Goal: Task Accomplishment & Management: Manage account settings

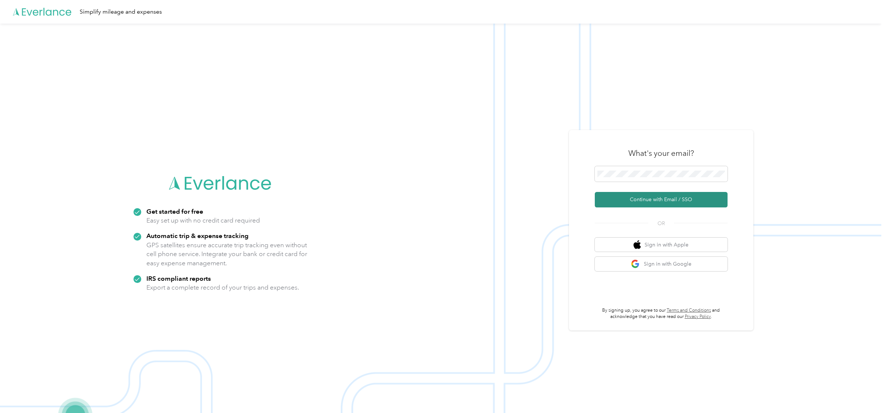
click at [632, 197] on button "Continue with Email / SSO" at bounding box center [661, 199] width 133 height 15
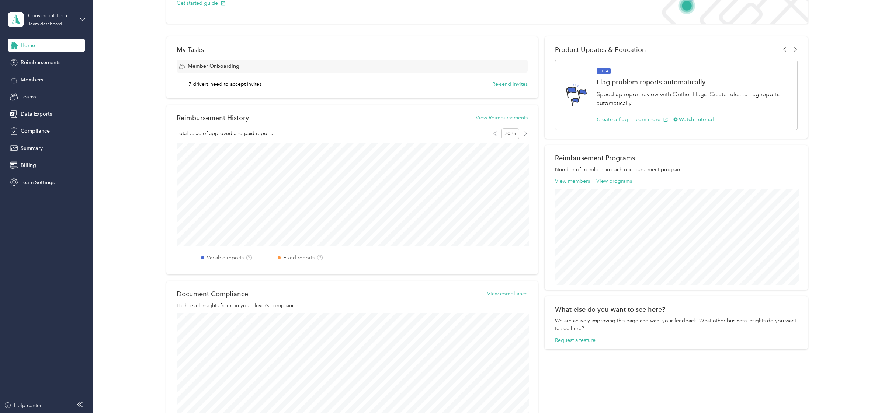
scroll to position [84, 0]
click at [38, 131] on span "Compliance" at bounding box center [35, 131] width 29 height 8
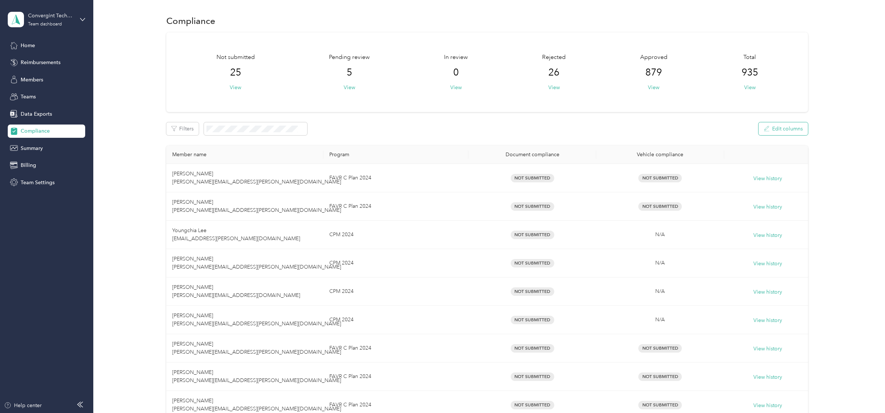
click at [791, 130] on button "Edit columns" at bounding box center [782, 128] width 49 height 13
click at [746, 129] on div "Filters Edit columns" at bounding box center [487, 128] width 642 height 13
click at [178, 125] on button "Filters" at bounding box center [182, 128] width 32 height 13
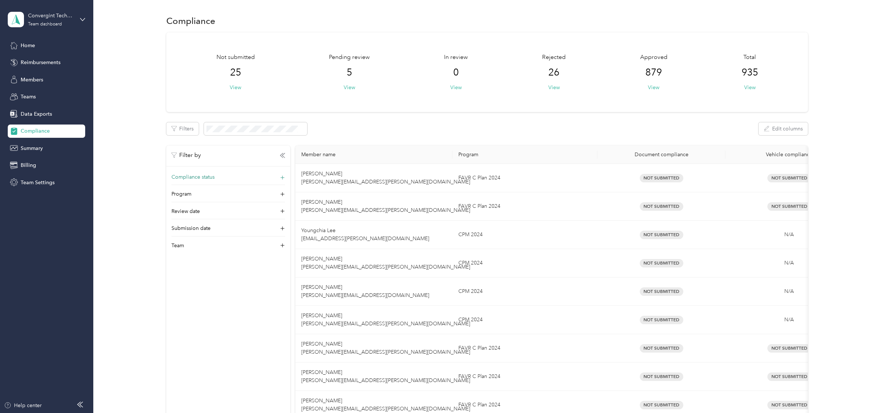
click at [192, 178] on span "Compliance status" at bounding box center [192, 177] width 43 height 8
click at [196, 224] on span "Compliant" at bounding box center [189, 225] width 24 height 6
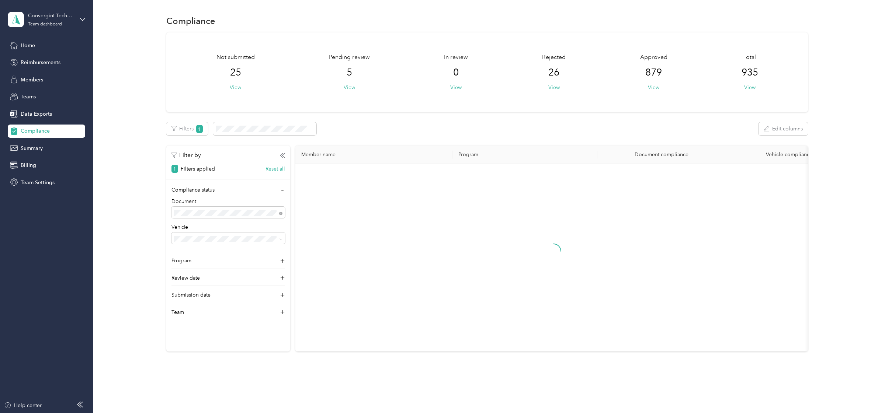
click at [489, 128] on div "Filters 1 Edit columns" at bounding box center [487, 128] width 642 height 13
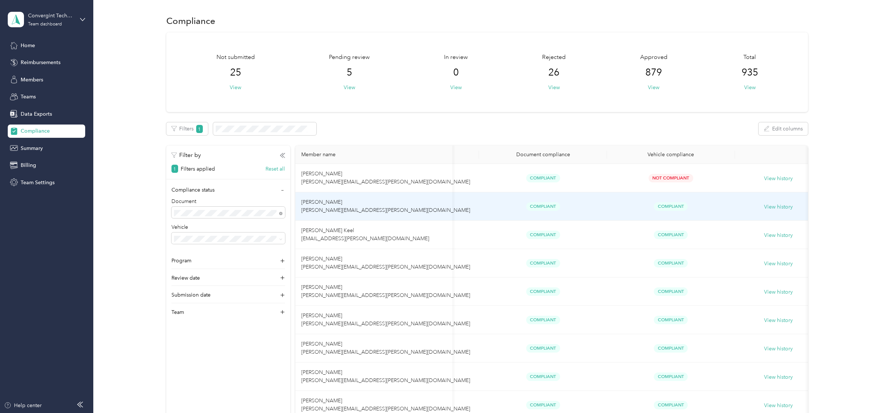
scroll to position [0, 129]
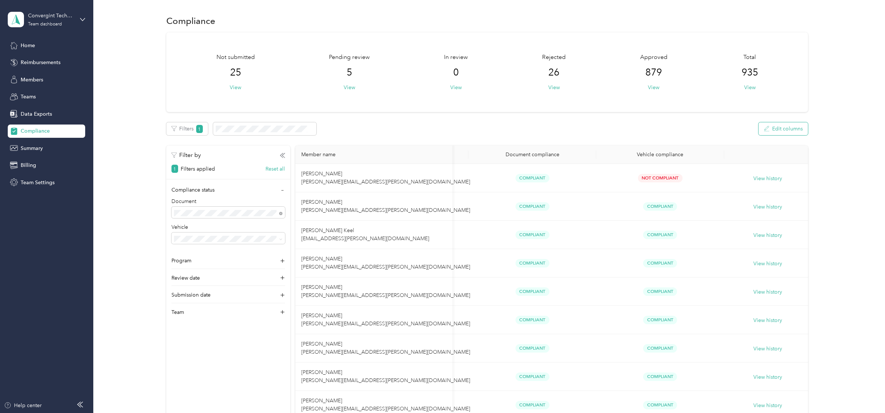
click at [782, 130] on button "Edit columns" at bounding box center [782, 128] width 49 height 13
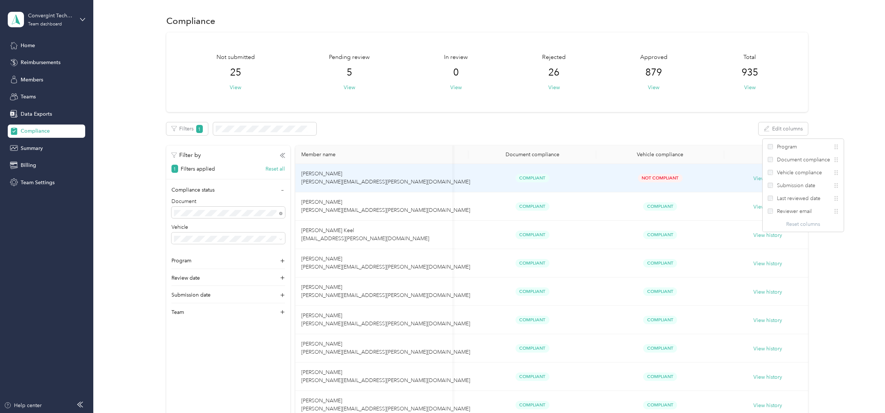
click at [726, 185] on td "View history" at bounding box center [767, 178] width 87 height 28
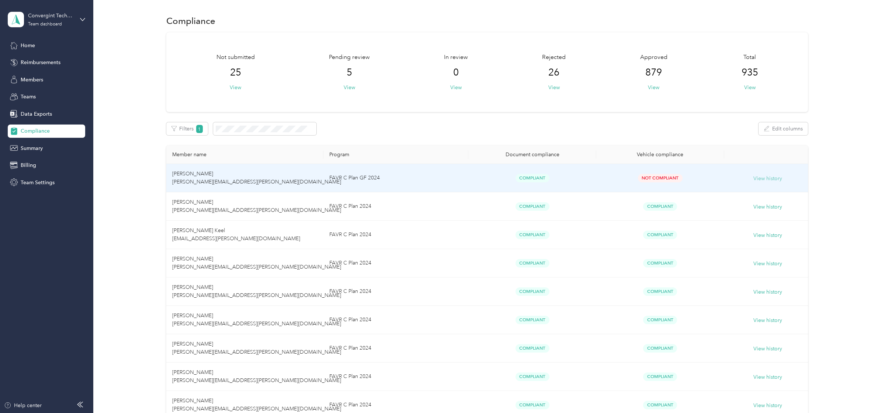
click at [762, 178] on button "View history" at bounding box center [767, 179] width 29 height 8
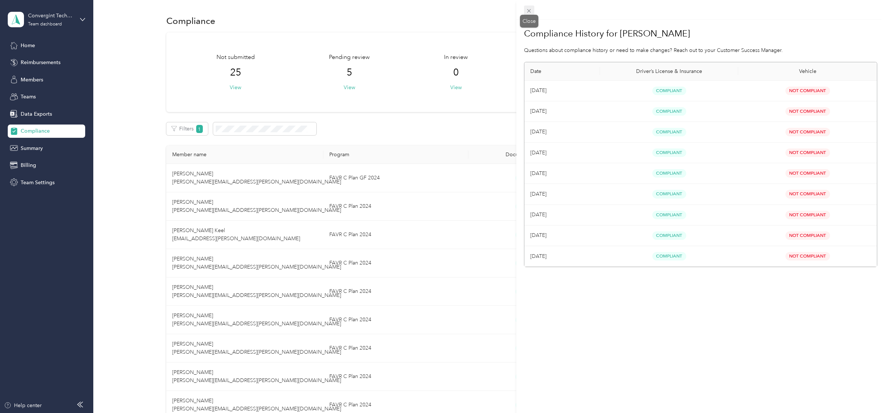
click at [529, 8] on icon at bounding box center [529, 11] width 6 height 6
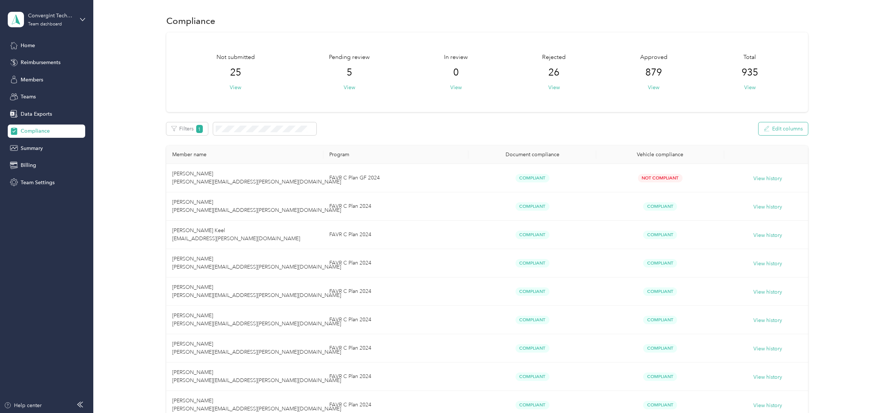
click at [775, 133] on button "Edit columns" at bounding box center [782, 128] width 49 height 13
click at [696, 135] on div "Filters 1 Edit columns" at bounding box center [487, 128] width 642 height 13
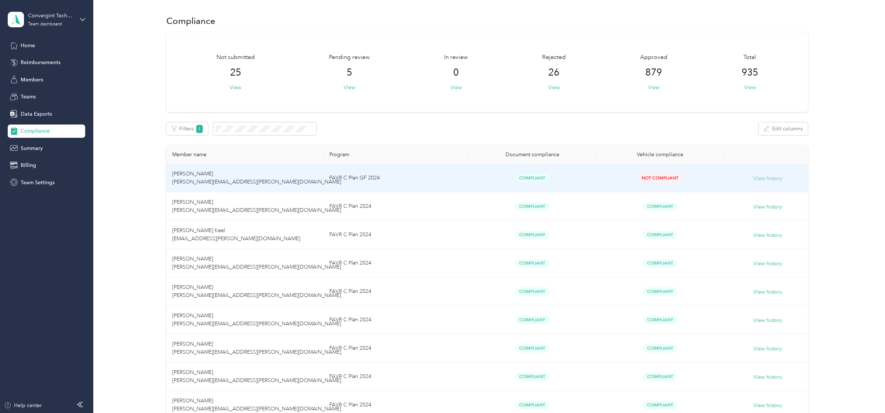
click at [773, 181] on button "View history" at bounding box center [767, 179] width 29 height 8
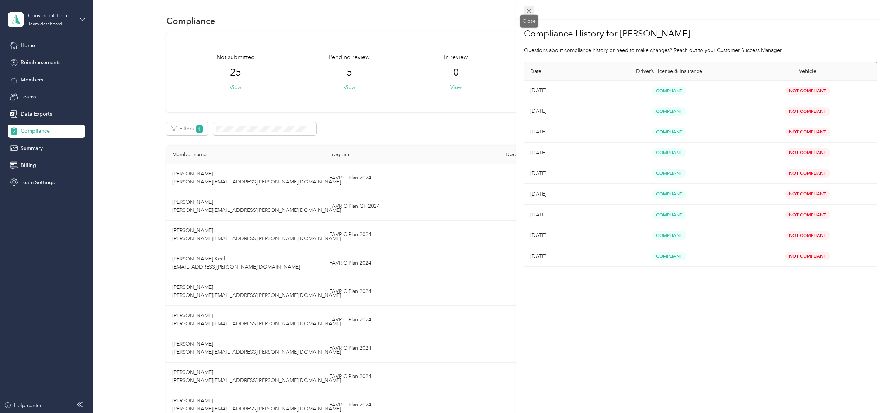
click at [529, 12] on icon at bounding box center [529, 11] width 6 height 6
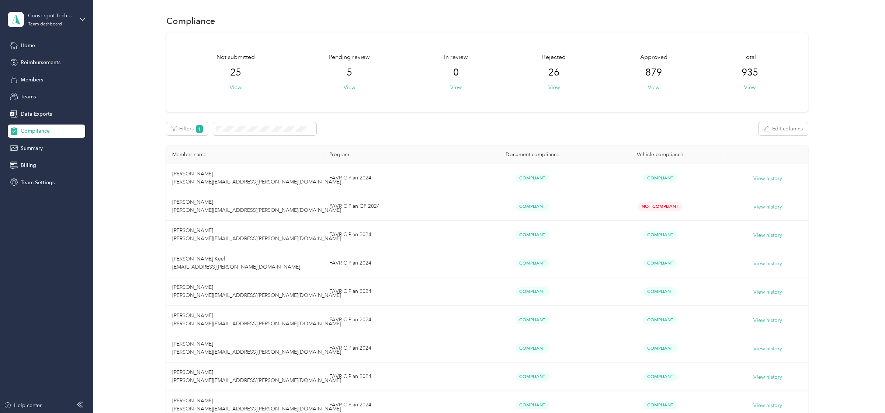
click at [40, 49] on div "Home" at bounding box center [46, 45] width 77 height 13
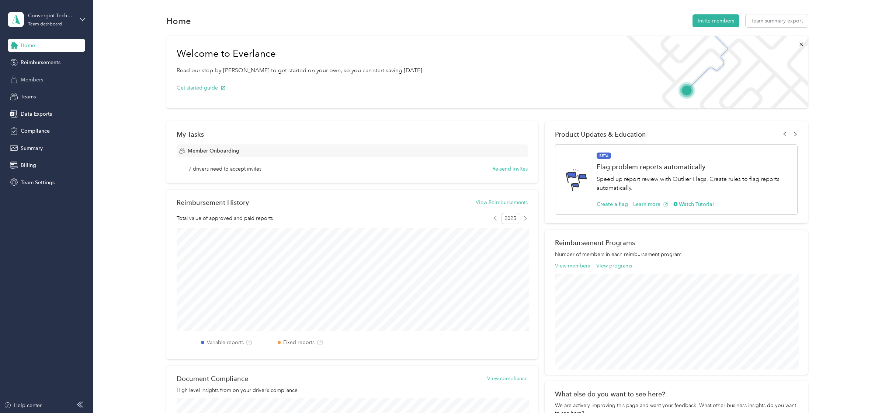
click at [30, 81] on span "Members" at bounding box center [32, 80] width 22 height 8
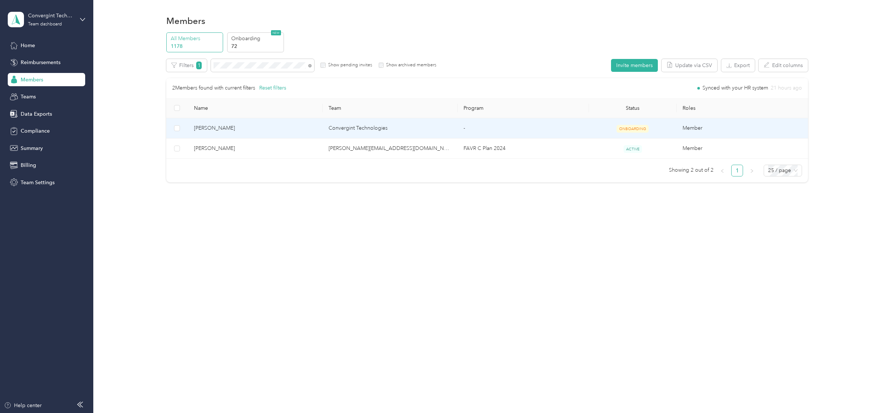
click at [267, 130] on span "Stephen Sadler" at bounding box center [255, 128] width 123 height 8
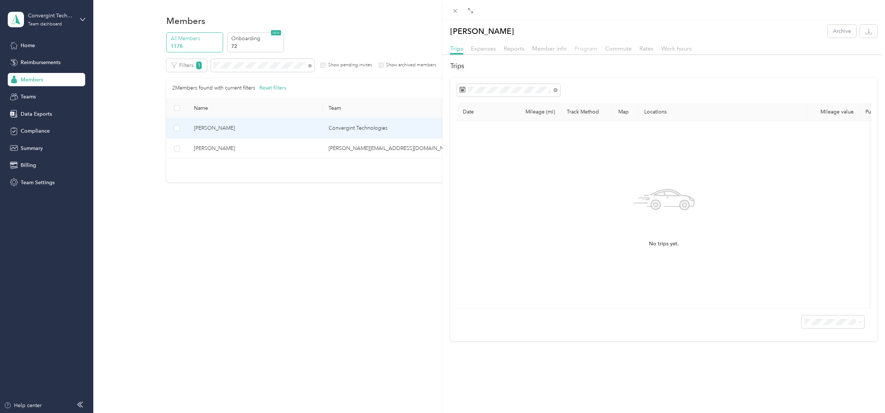
click at [587, 52] on span "Program" at bounding box center [585, 48] width 23 height 7
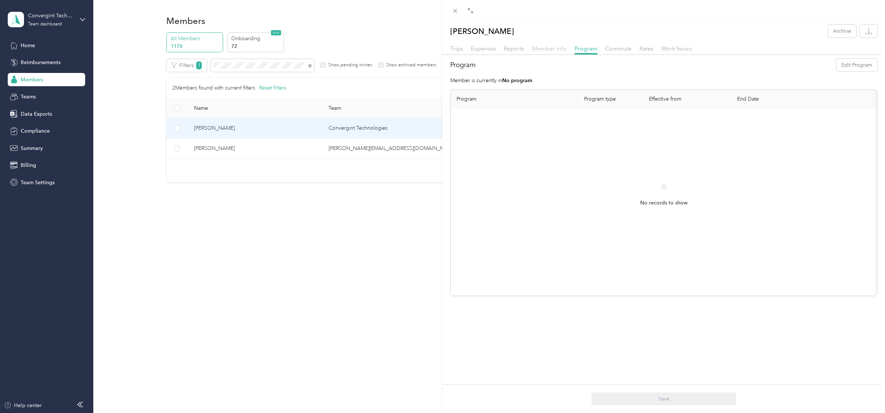
click at [555, 49] on span "Member info" at bounding box center [549, 48] width 35 height 7
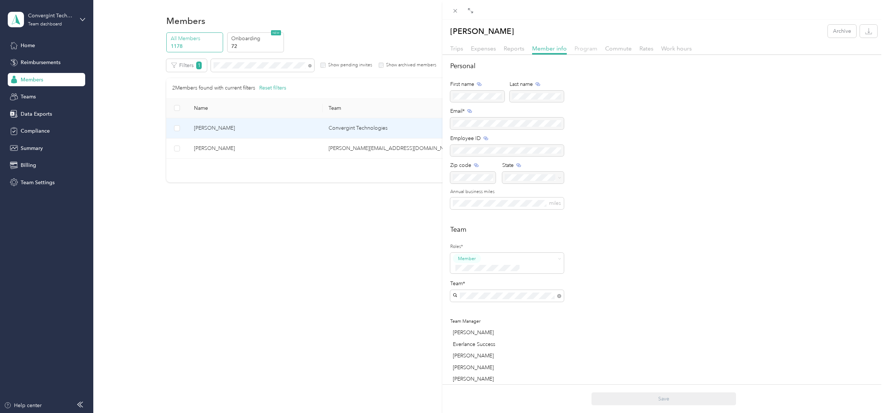
click at [581, 48] on span "Program" at bounding box center [585, 48] width 23 height 7
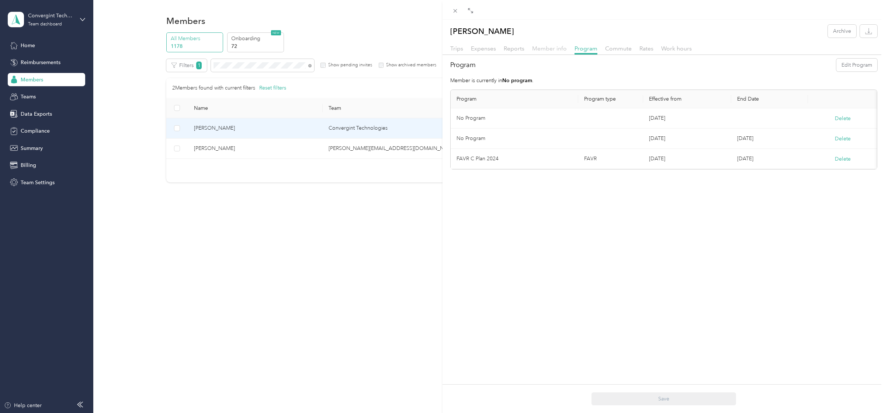
click at [542, 46] on span "Member info" at bounding box center [549, 48] width 35 height 7
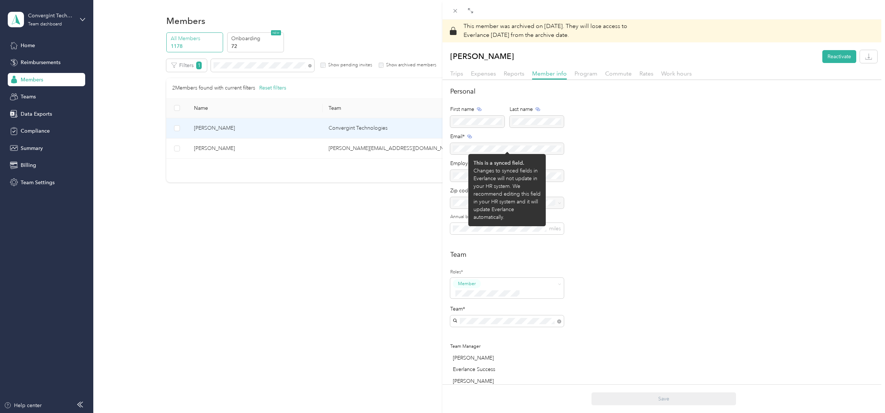
click at [516, 413] on div "Drag to resize Click to close This member was archived on September 2, 2025 . T…" at bounding box center [440, 413] width 881 height 0
click at [516, 150] on div at bounding box center [507, 149] width 114 height 12
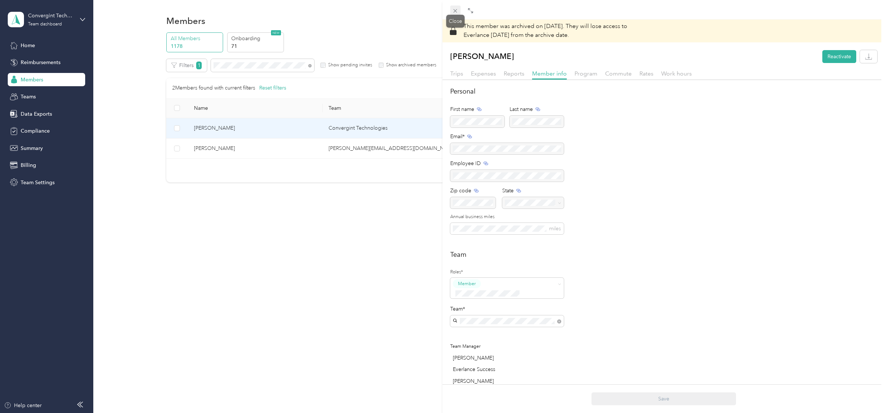
click at [456, 11] on icon at bounding box center [455, 11] width 4 height 4
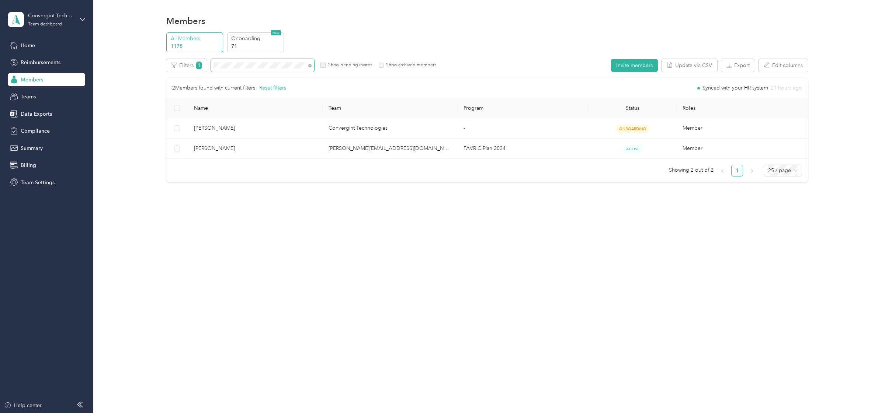
click at [310, 68] on span at bounding box center [309, 65] width 3 height 6
click at [310, 67] on icon at bounding box center [309, 65] width 3 height 3
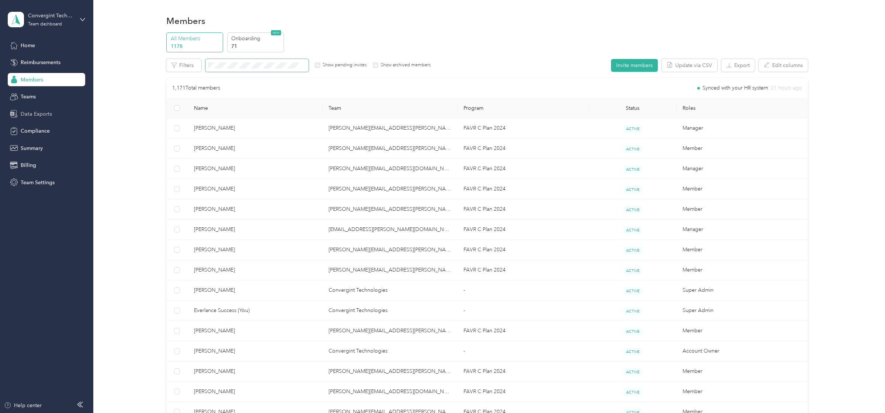
click at [34, 118] on div "Data Exports" at bounding box center [46, 113] width 77 height 13
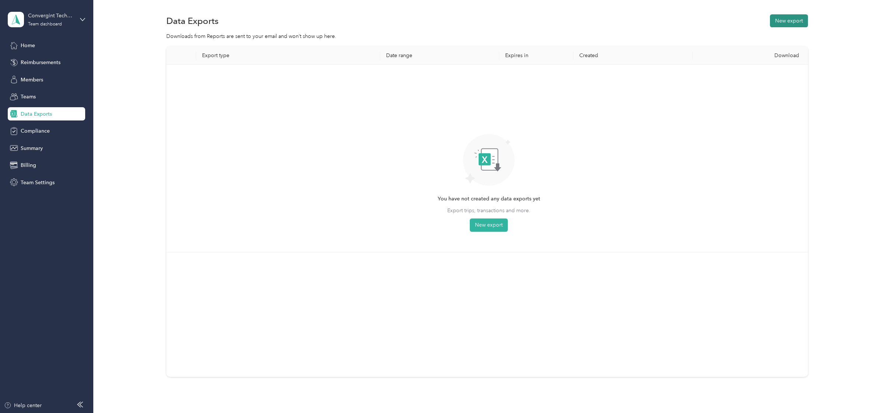
click at [791, 22] on button "New export" at bounding box center [789, 20] width 38 height 13
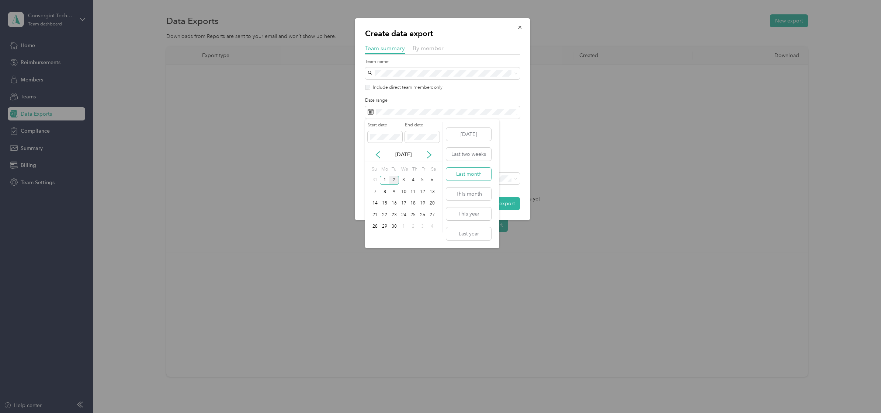
click at [467, 175] on button "Last month" at bounding box center [468, 174] width 45 height 13
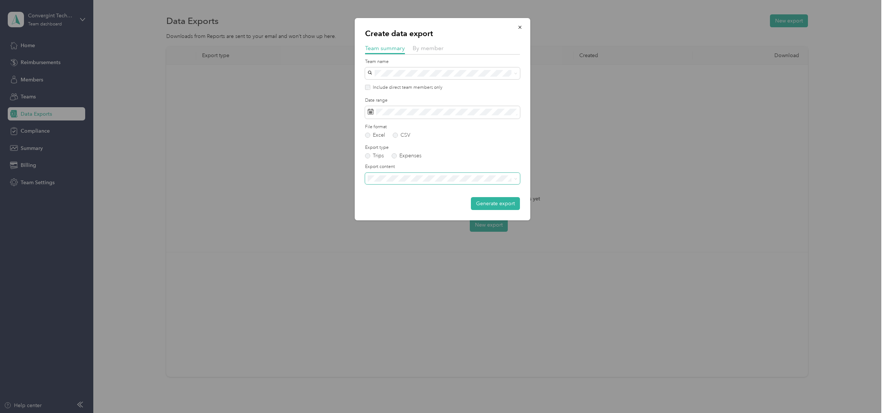
click at [467, 183] on span at bounding box center [442, 179] width 155 height 12
click at [452, 183] on span at bounding box center [442, 179] width 155 height 12
click at [411, 204] on span "Summary and full trips list" at bounding box center [399, 205] width 59 height 6
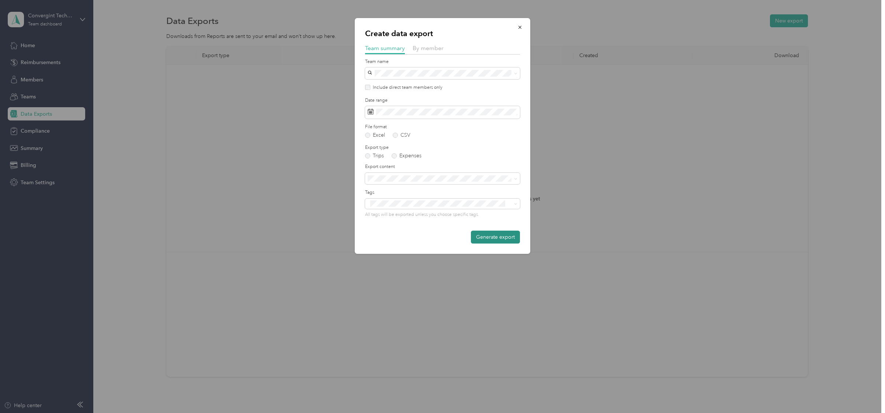
click at [492, 237] on button "Generate export" at bounding box center [495, 237] width 49 height 13
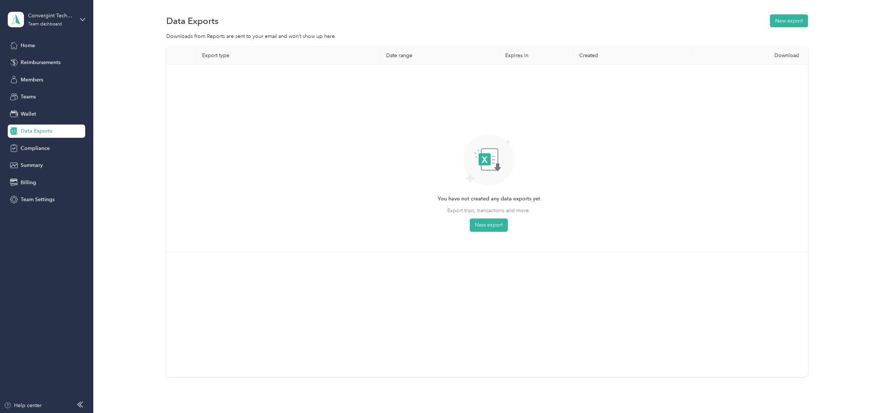
click at [267, 17] on div "Data Exports New export" at bounding box center [487, 20] width 642 height 15
click at [144, 122] on div "Export type Date range Expires in Created Download You have not created any dat…" at bounding box center [487, 224] width 770 height 357
click at [25, 45] on span "Home" at bounding box center [28, 46] width 14 height 8
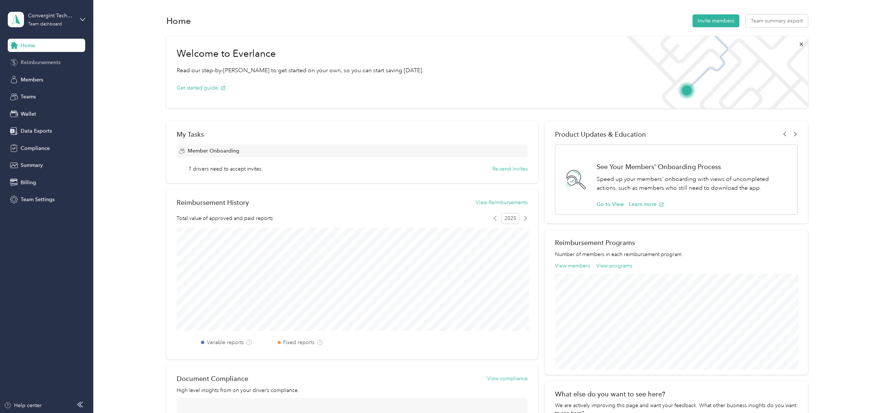
click at [31, 63] on span "Reimbursements" at bounding box center [41, 63] width 40 height 8
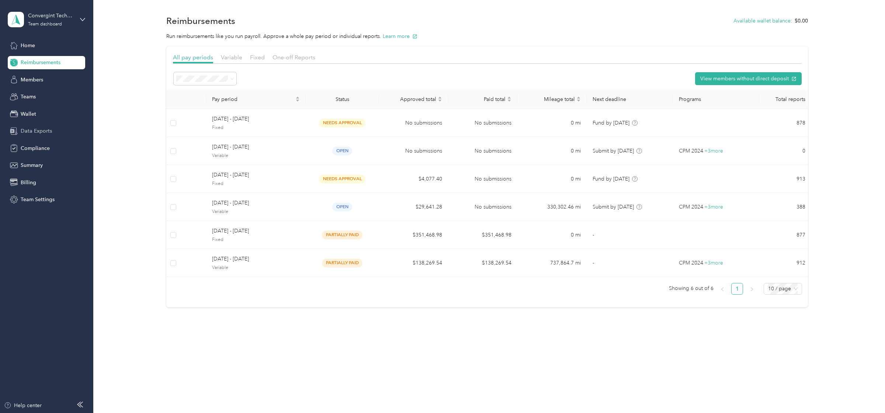
click at [35, 129] on span "Data Exports" at bounding box center [36, 131] width 31 height 8
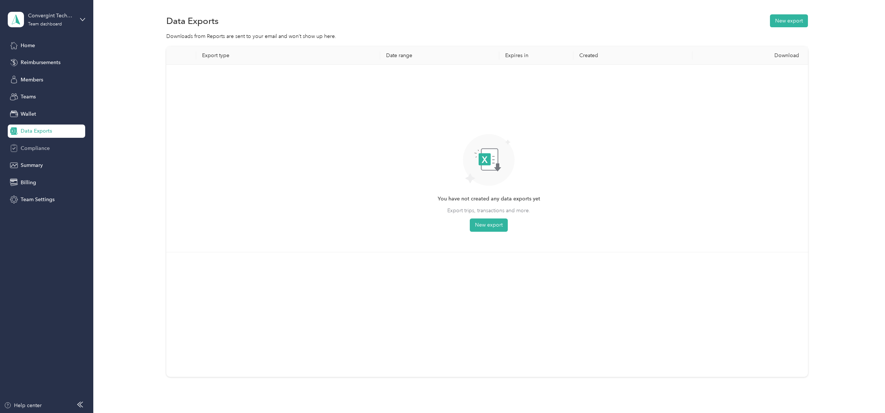
click at [36, 150] on span "Compliance" at bounding box center [35, 149] width 29 height 8
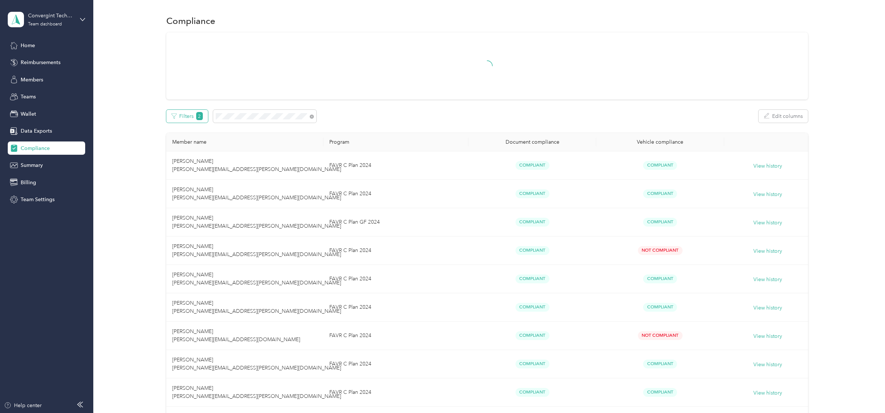
click at [187, 117] on button "Filters 2" at bounding box center [187, 116] width 42 height 13
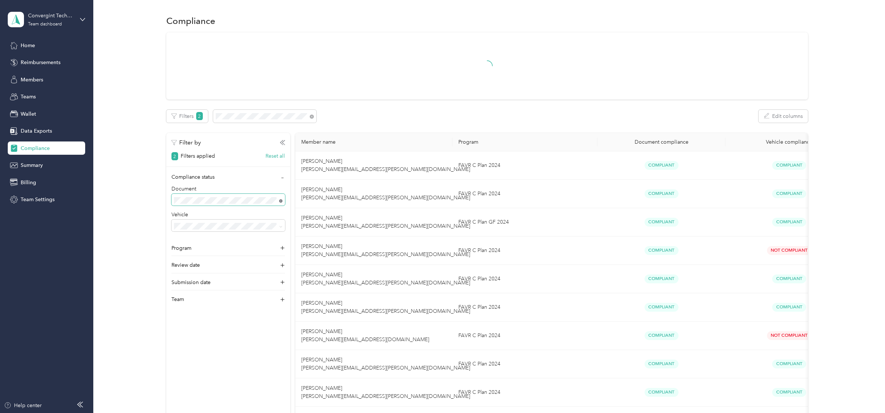
click at [281, 201] on icon at bounding box center [280, 200] width 3 height 3
click at [312, 117] on icon at bounding box center [312, 117] width 4 height 4
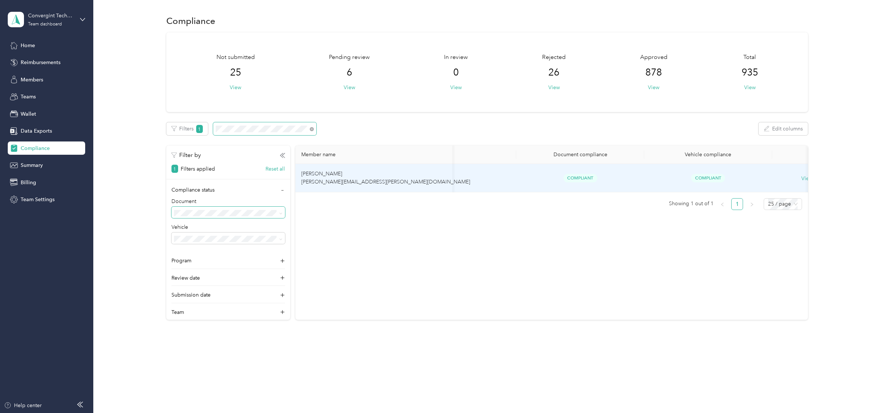
scroll to position [0, 129]
click at [773, 178] on button "View history" at bounding box center [767, 179] width 29 height 8
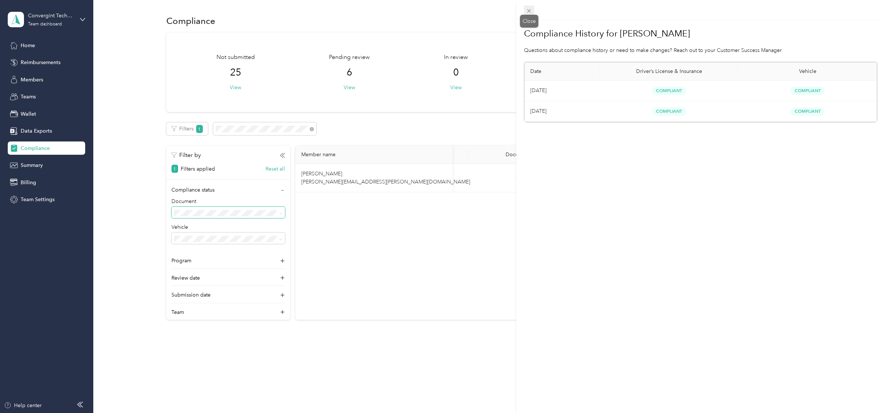
click at [529, 11] on icon at bounding box center [529, 11] width 6 height 6
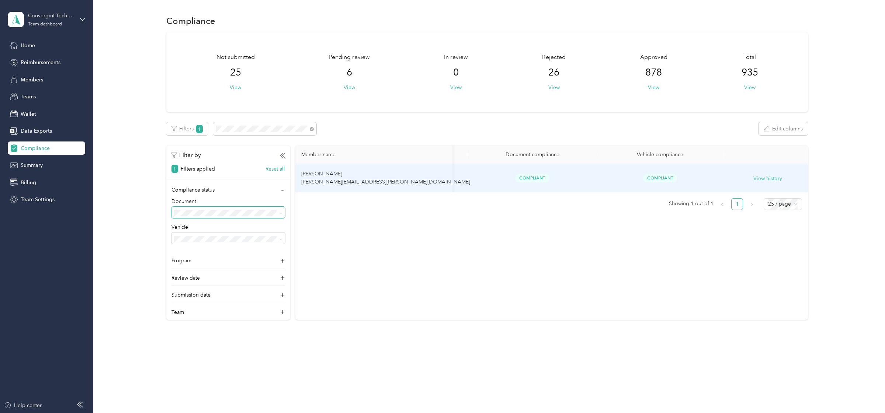
click at [444, 175] on td "Daniel Merdian daniel.merdian@convergint.com" at bounding box center [373, 178] width 157 height 28
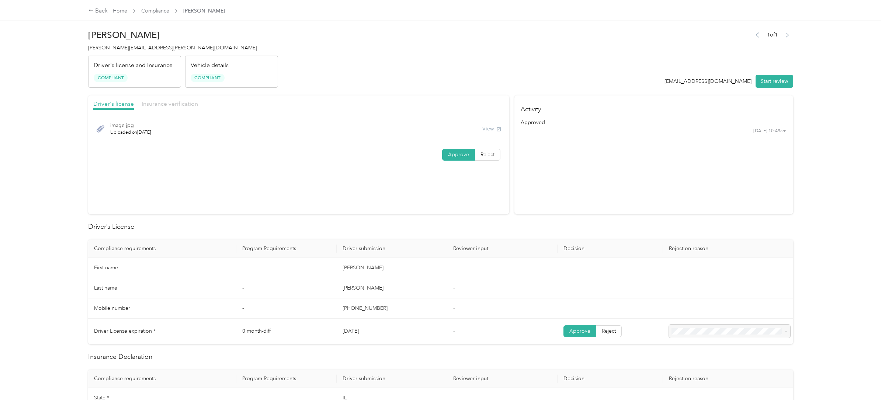
click at [170, 107] on span "Insurance verification" at bounding box center [170, 103] width 56 height 7
click at [767, 83] on button "Start review" at bounding box center [774, 81] width 38 height 13
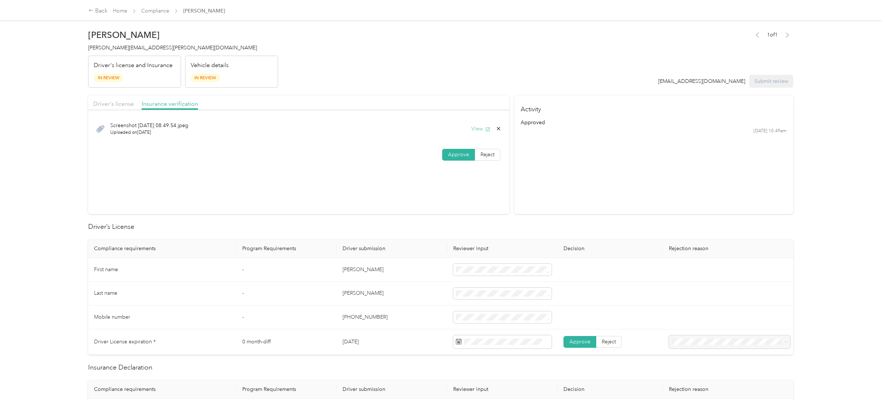
click at [485, 129] on button "View" at bounding box center [480, 129] width 19 height 8
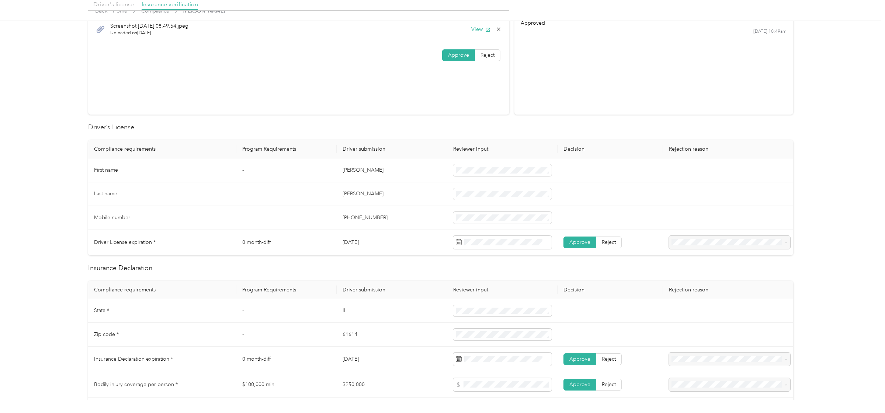
scroll to position [118, 0]
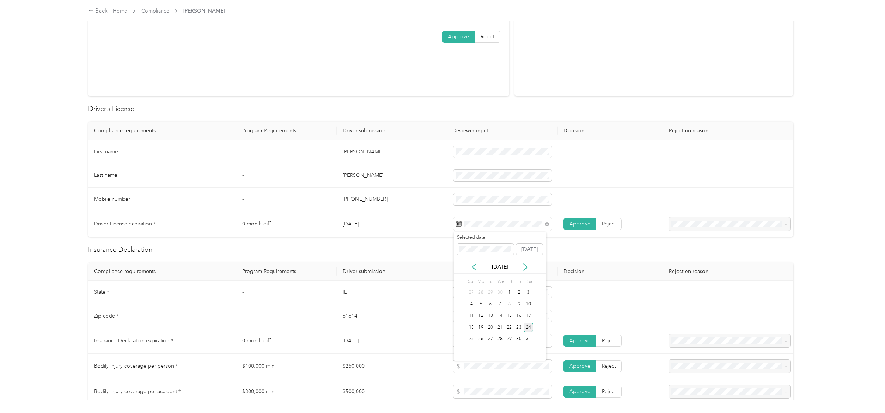
click at [530, 328] on div "24" at bounding box center [529, 327] width 10 height 9
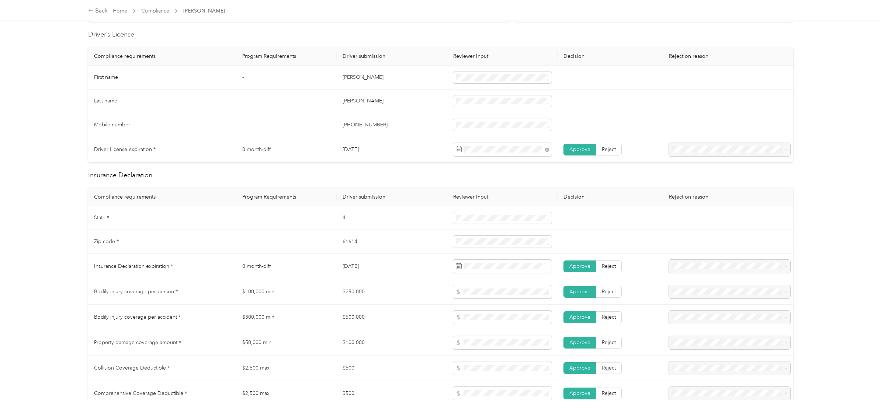
scroll to position [205, 0]
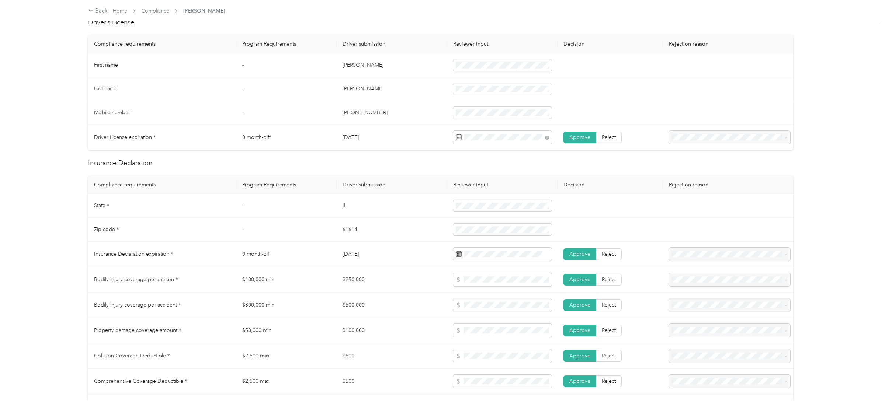
click at [355, 168] on div "Driver’s License Compliance requirements Program Requirements Driver submission…" at bounding box center [440, 364] width 705 height 694
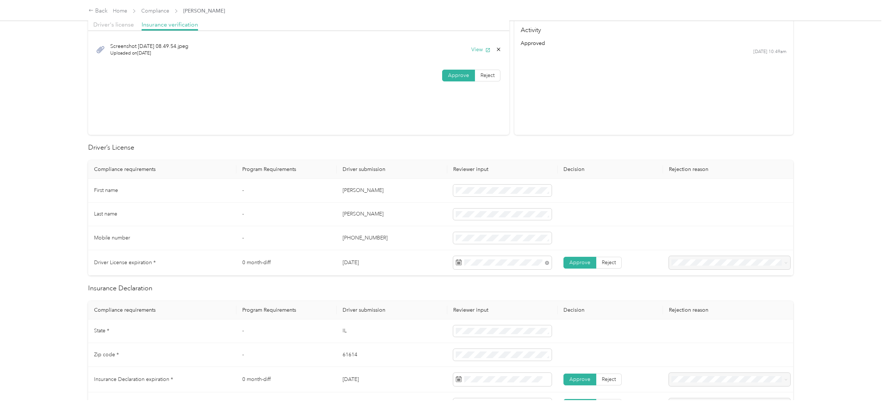
scroll to position [66, 0]
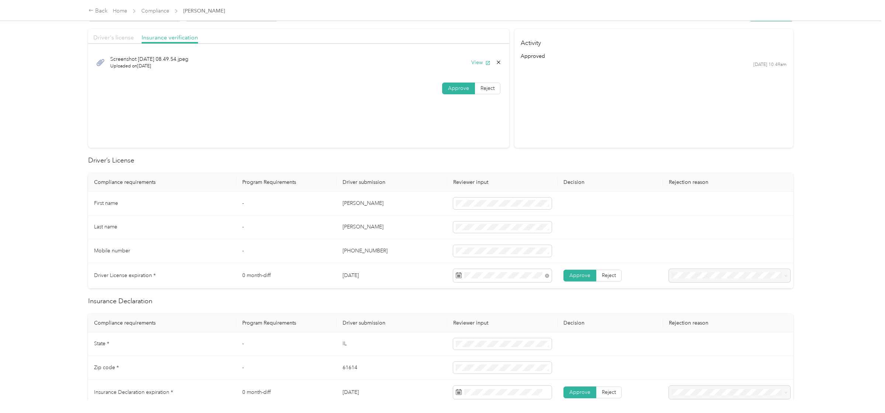
click at [131, 35] on span "Driver's license" at bounding box center [113, 37] width 41 height 7
click at [446, 86] on label "Approve" at bounding box center [458, 89] width 33 height 12
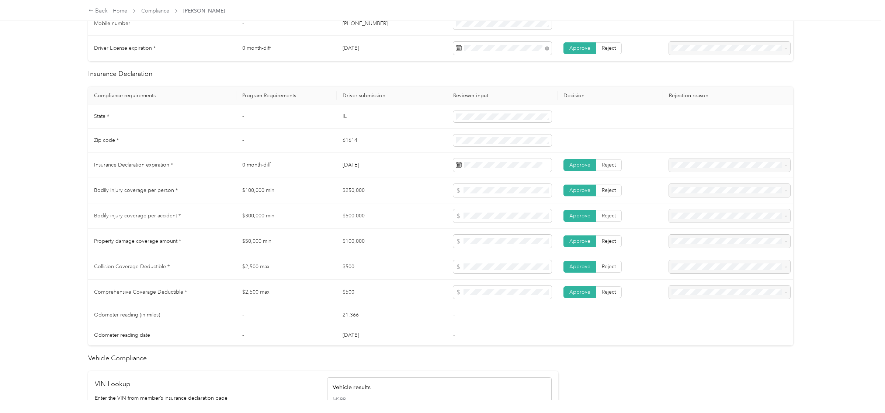
scroll to position [293, 0]
click at [419, 91] on th "Driver submission" at bounding box center [392, 96] width 111 height 18
click at [482, 245] on div "9" at bounding box center [481, 246] width 10 height 9
click at [474, 272] on span at bounding box center [502, 267] width 99 height 13
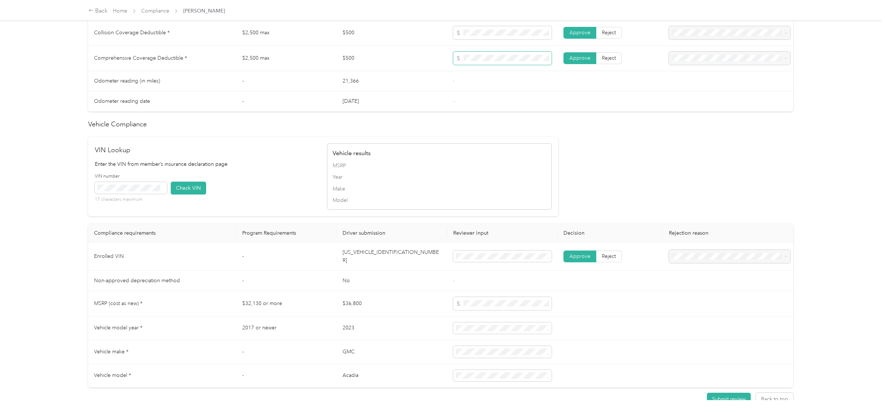
scroll to position [529, 0]
click at [378, 255] on td "1GKKNKL44PZ264305" at bounding box center [392, 255] width 111 height 28
copy td "1GKKNKL44PZ264305"
click at [186, 186] on button "Check VIN" at bounding box center [188, 187] width 35 height 13
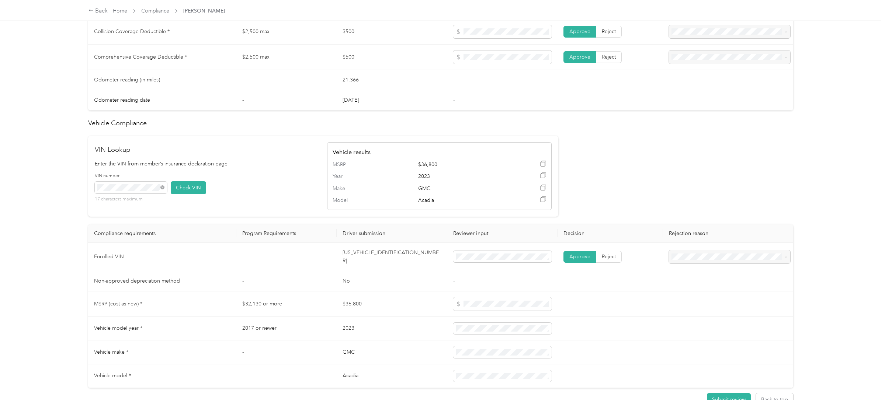
scroll to position [571, 0]
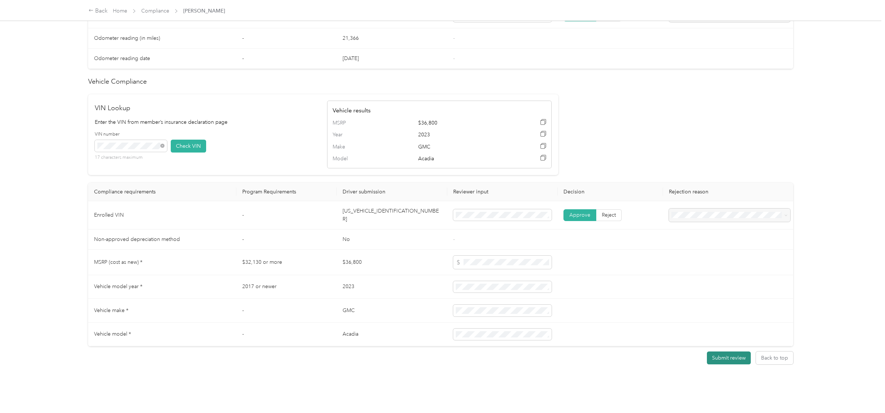
click at [729, 356] on button "Submit review" at bounding box center [729, 358] width 44 height 13
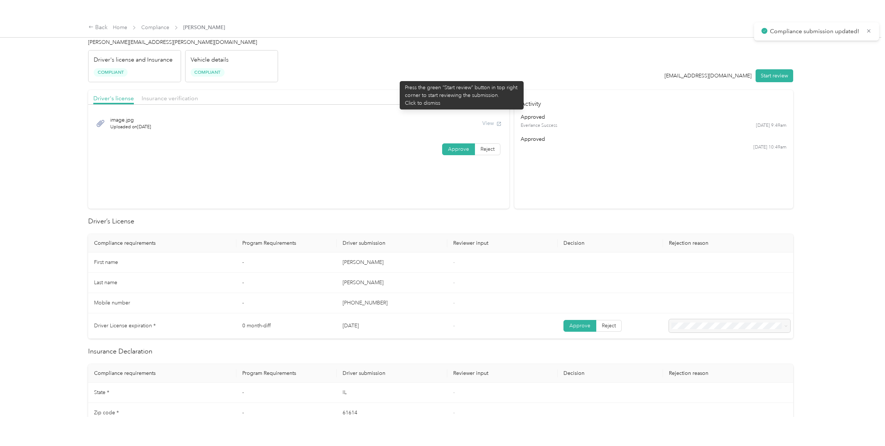
scroll to position [0, 0]
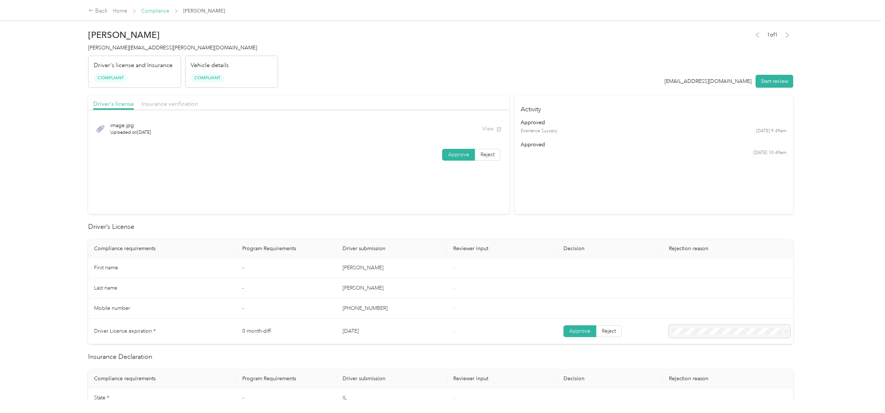
click at [156, 12] on link "Compliance" at bounding box center [155, 11] width 28 height 6
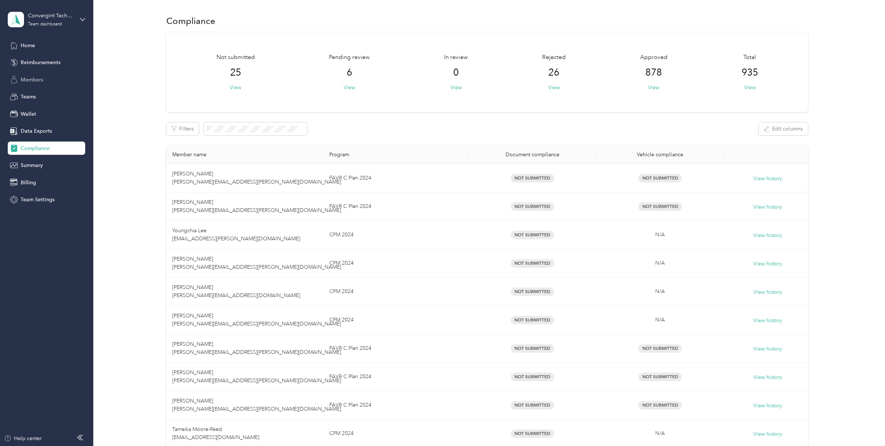
click at [39, 76] on span "Members" at bounding box center [32, 80] width 22 height 8
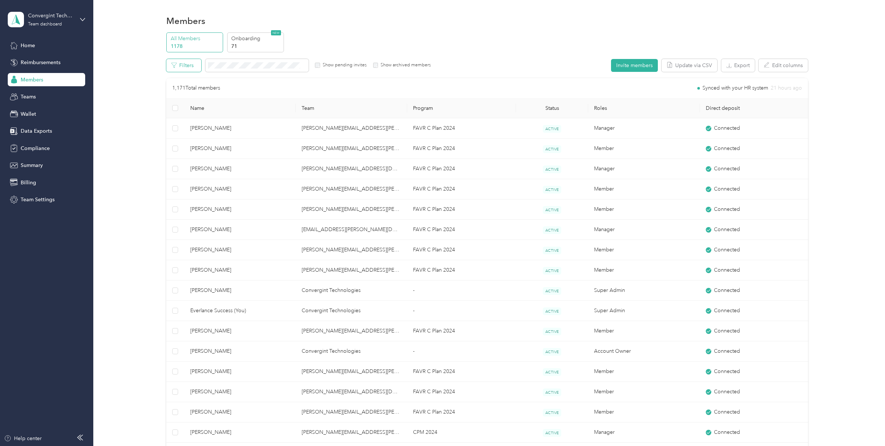
click at [181, 67] on button "Filters" at bounding box center [183, 65] width 35 height 13
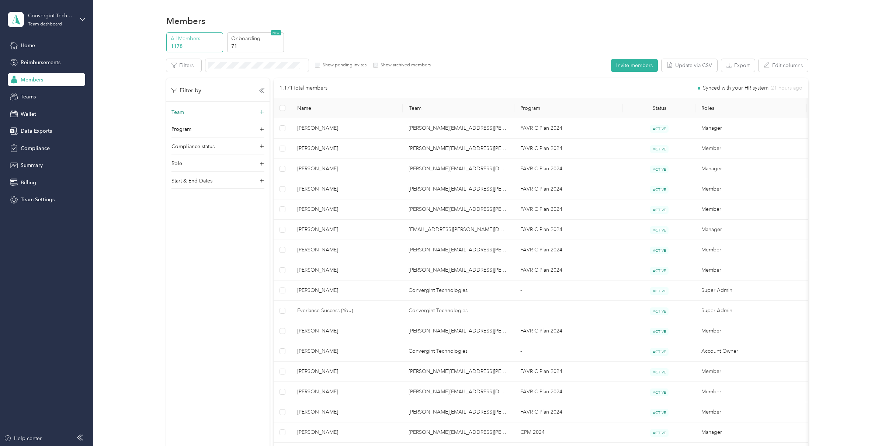
click at [193, 117] on div "Team" at bounding box center [217, 114] width 93 height 12
click at [185, 142] on div "mike.painter@convergint.com Vincent Delpidio +20 more" at bounding box center [218, 156] width 83 height 40
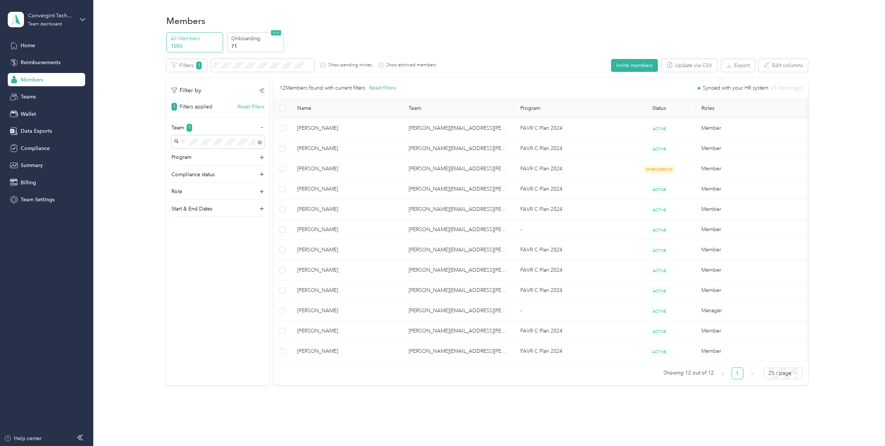
click at [385, 65] on label "Show archived members" at bounding box center [409, 65] width 53 height 7
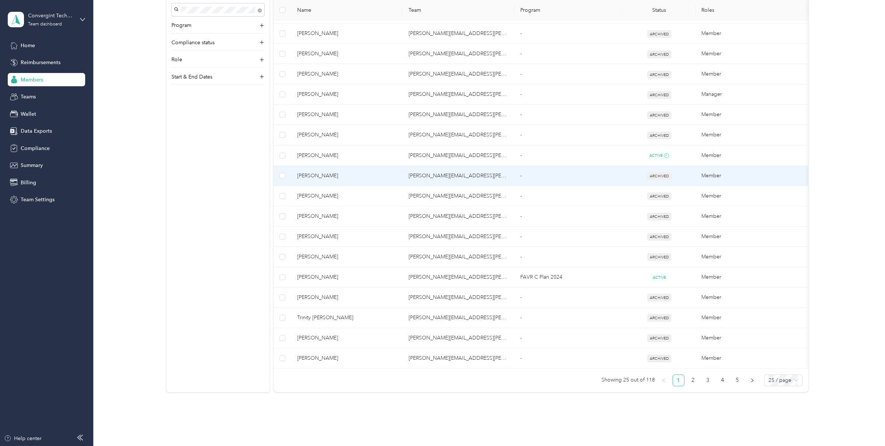
scroll to position [258, 0]
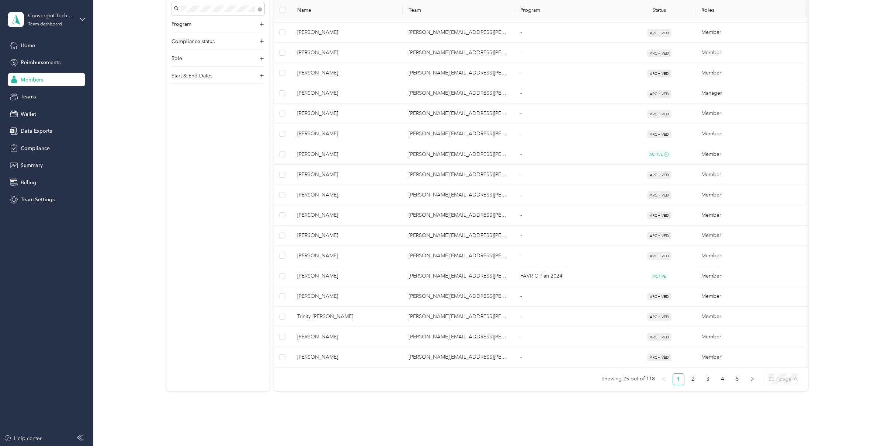
click at [771, 380] on div "25 / page" at bounding box center [783, 379] width 38 height 12
click at [782, 413] on div "100 / page" at bounding box center [783, 418] width 27 height 8
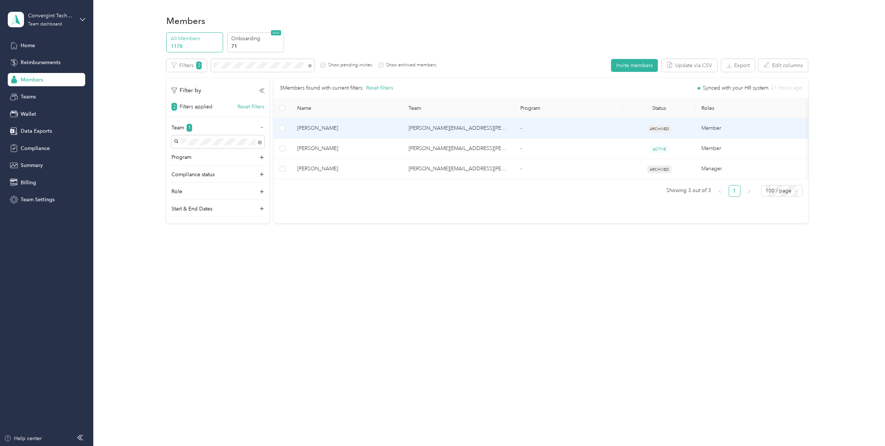
click at [340, 132] on span "[PERSON_NAME]" at bounding box center [347, 128] width 100 height 8
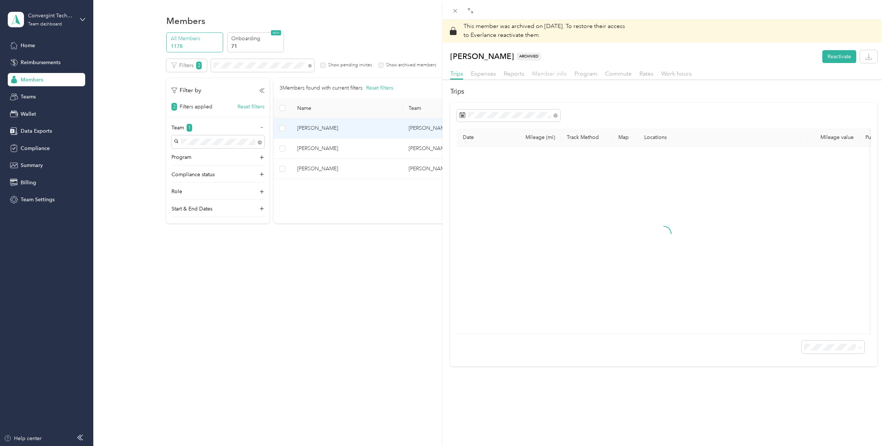
click at [560, 75] on span "Member info" at bounding box center [549, 73] width 35 height 7
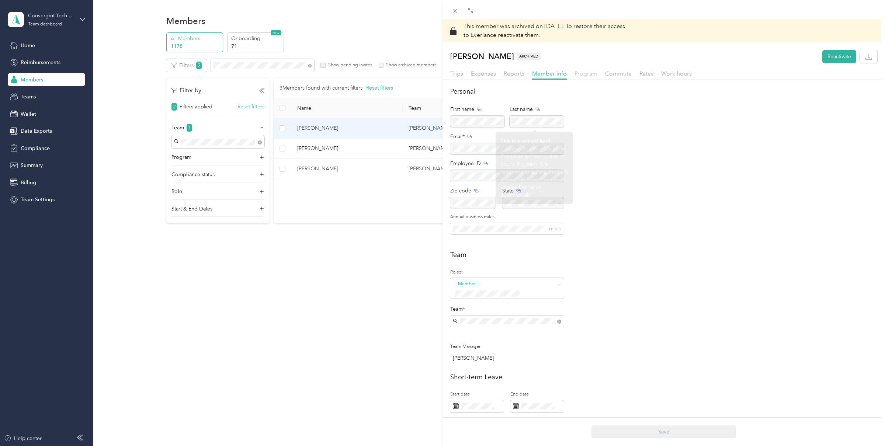
click at [581, 72] on span "Program" at bounding box center [585, 73] width 23 height 7
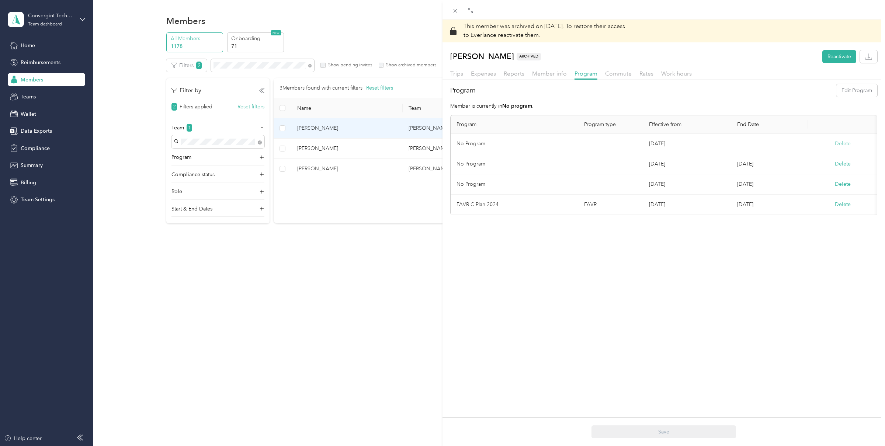
click at [845, 145] on button "Delete" at bounding box center [843, 144] width 16 height 8
click at [802, 149] on button "Yes" at bounding box center [800, 149] width 14 height 12
click at [840, 145] on button "Delete" at bounding box center [843, 144] width 16 height 8
click at [801, 146] on button "Yes" at bounding box center [800, 149] width 14 height 12
click at [550, 76] on span "Member info" at bounding box center [549, 73] width 35 height 7
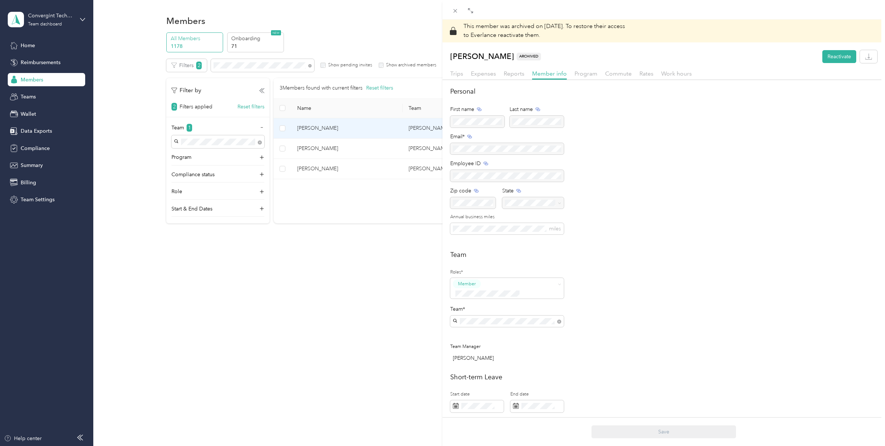
click at [475, 149] on div at bounding box center [507, 149] width 114 height 12
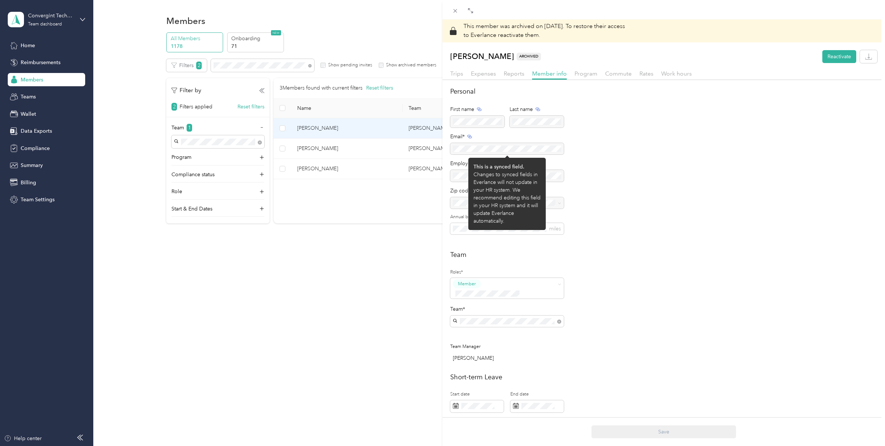
click at [475, 149] on div at bounding box center [507, 149] width 114 height 12
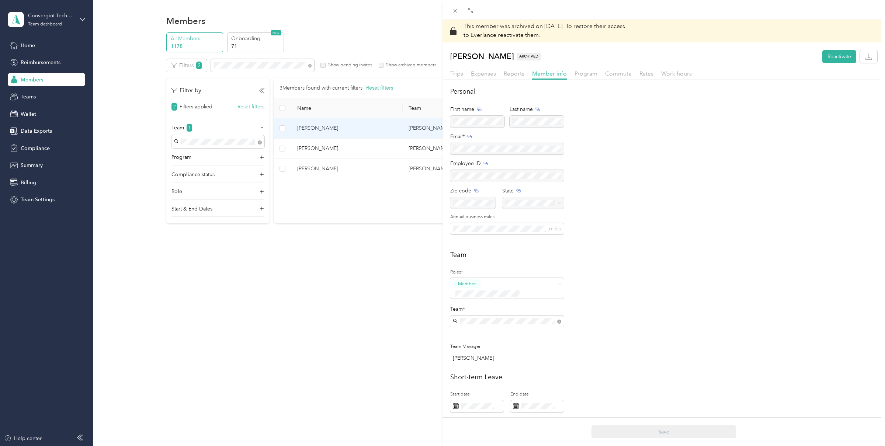
click at [30, 134] on div "This member was archived on [DATE] . To restore their access to Everlance react…" at bounding box center [442, 223] width 885 height 446
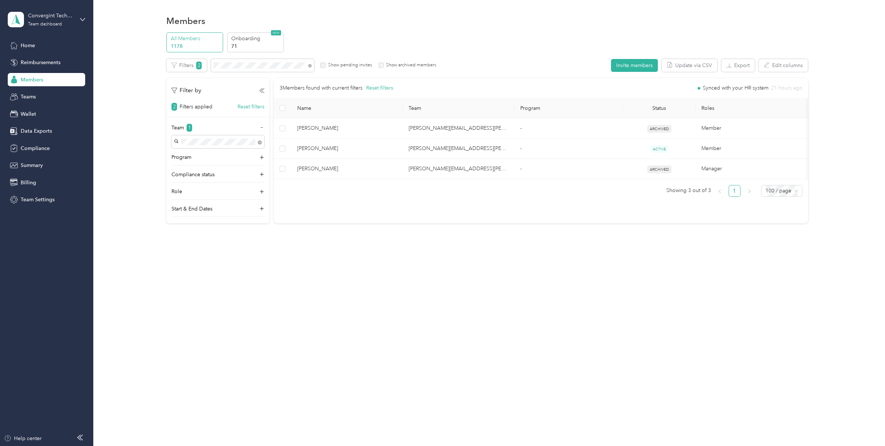
click at [30, 132] on div at bounding box center [442, 223] width 885 height 446
click at [30, 132] on span "Data Exports" at bounding box center [36, 131] width 31 height 8
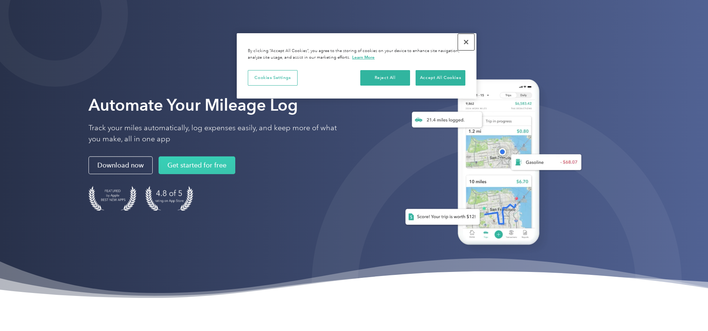
click at [464, 42] on button "Close" at bounding box center [466, 42] width 16 height 16
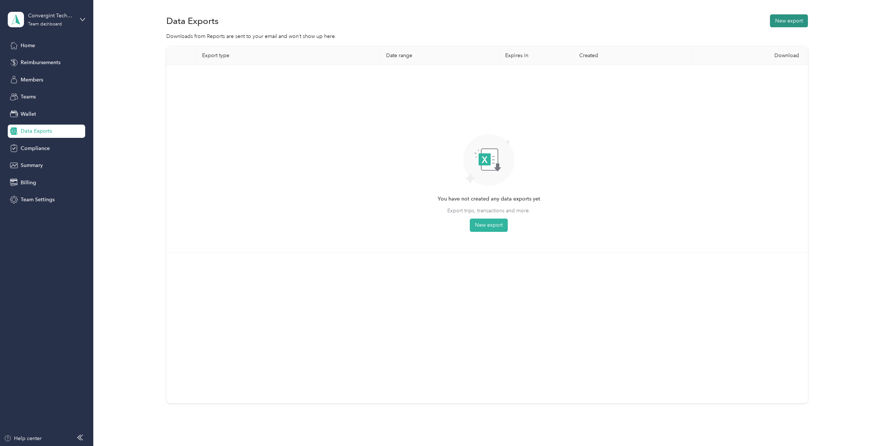
click at [795, 20] on button "New export" at bounding box center [789, 20] width 38 height 13
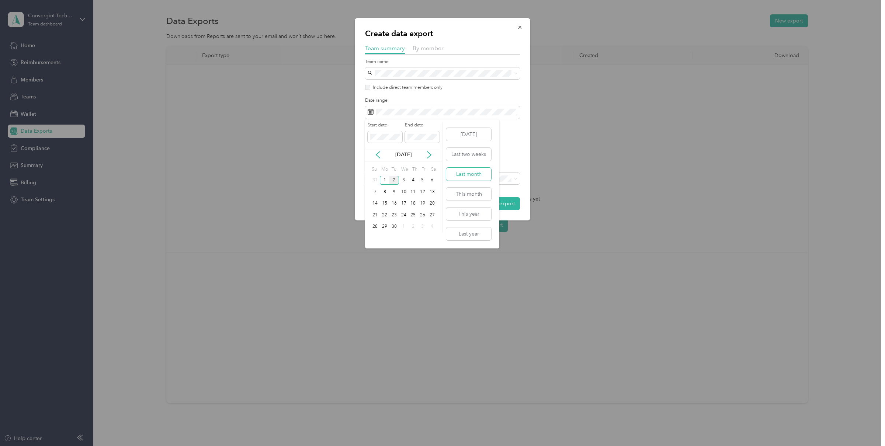
click at [467, 176] on button "Last month" at bounding box center [468, 174] width 45 height 13
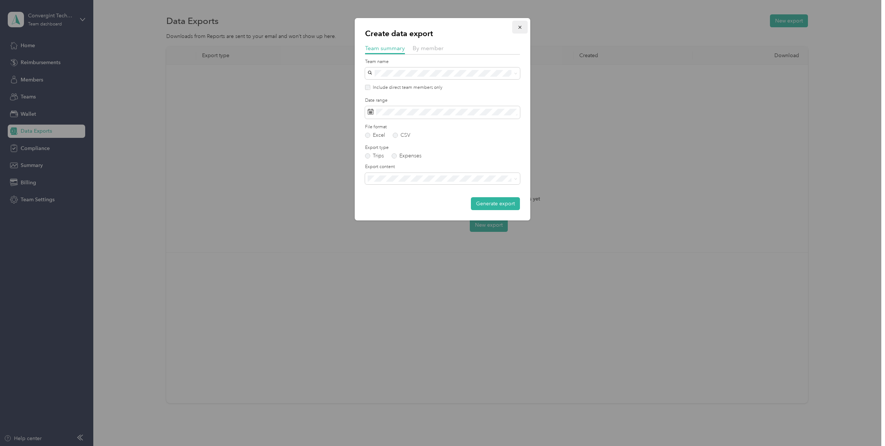
click at [520, 28] on icon "button" at bounding box center [519, 27] width 5 height 5
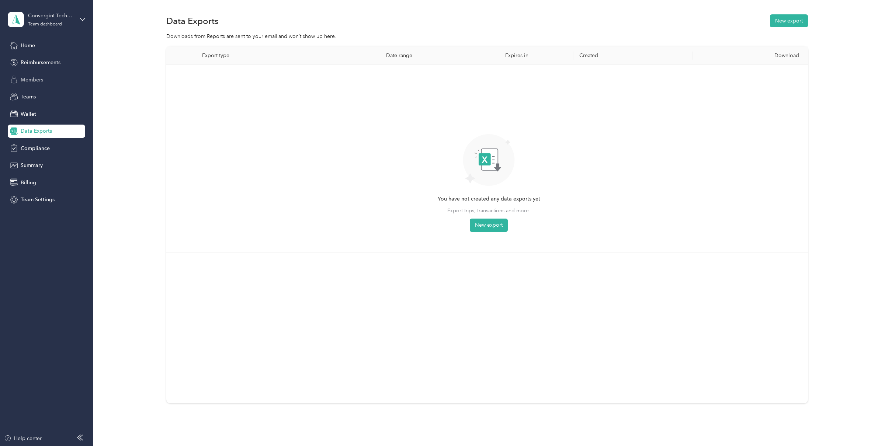
click at [47, 83] on div "Members" at bounding box center [46, 79] width 77 height 13
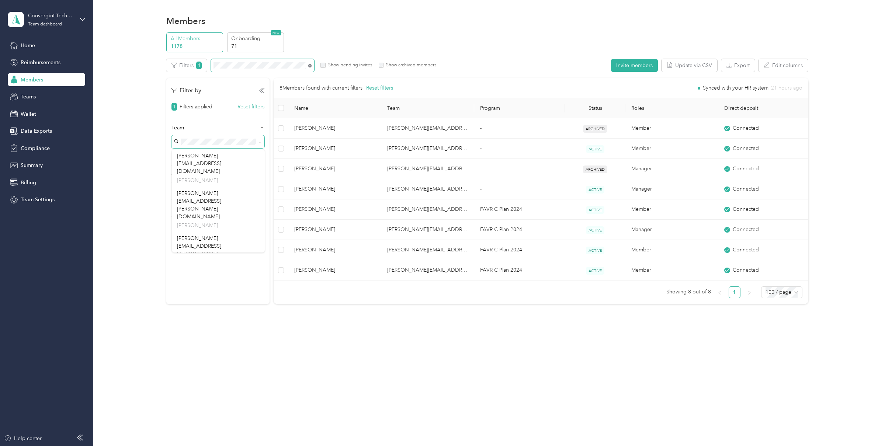
click at [309, 66] on icon at bounding box center [309, 65] width 1 height 1
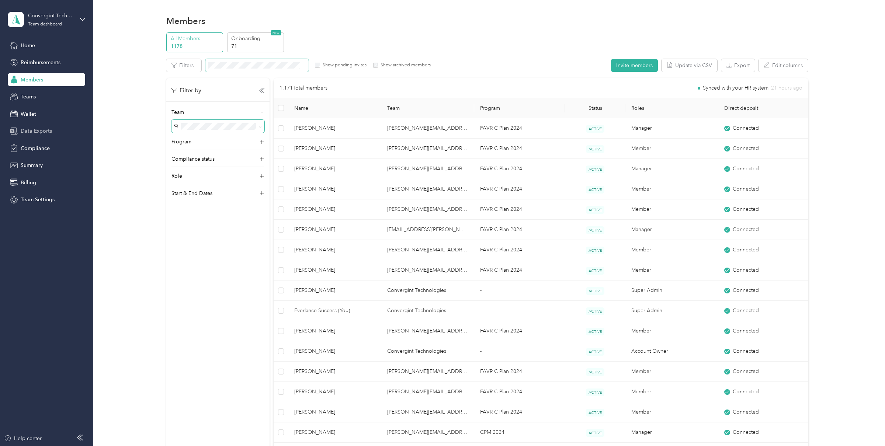
click at [31, 132] on span "Data Exports" at bounding box center [36, 131] width 31 height 8
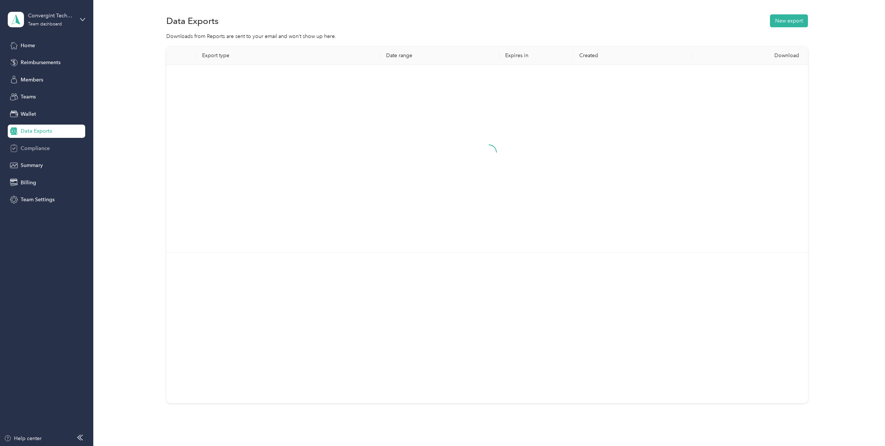
click at [38, 147] on span "Compliance" at bounding box center [35, 149] width 29 height 8
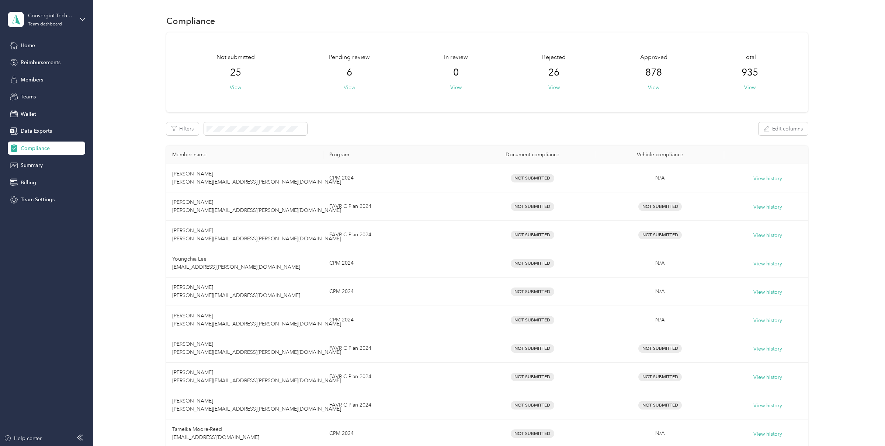
click at [352, 87] on button "View" at bounding box center [349, 88] width 11 height 8
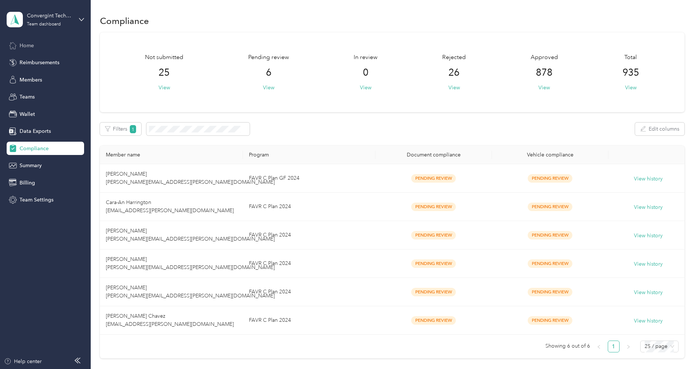
click at [23, 51] on div "Home" at bounding box center [45, 45] width 77 height 13
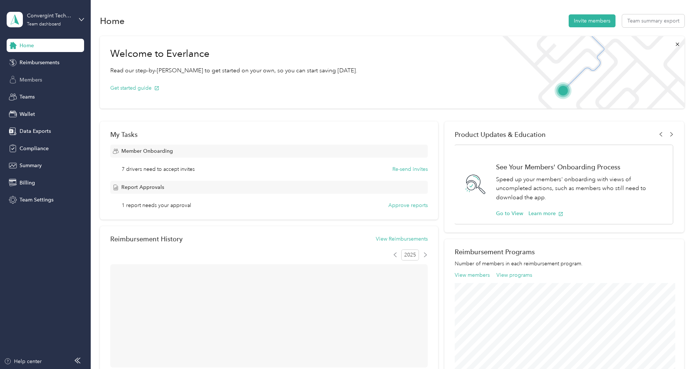
click at [30, 83] on span "Members" at bounding box center [31, 80] width 22 height 8
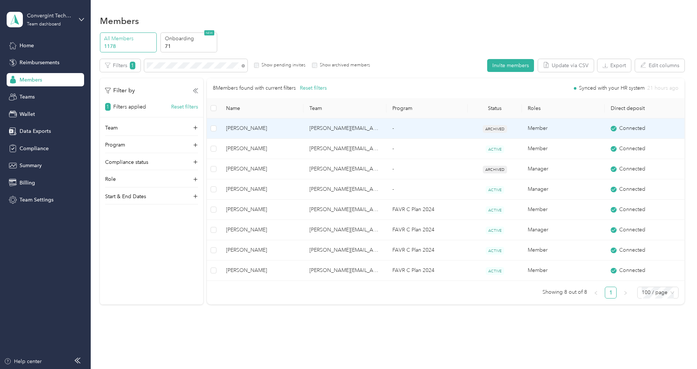
click at [267, 122] on td "[PERSON_NAME]" at bounding box center [261, 128] width 83 height 20
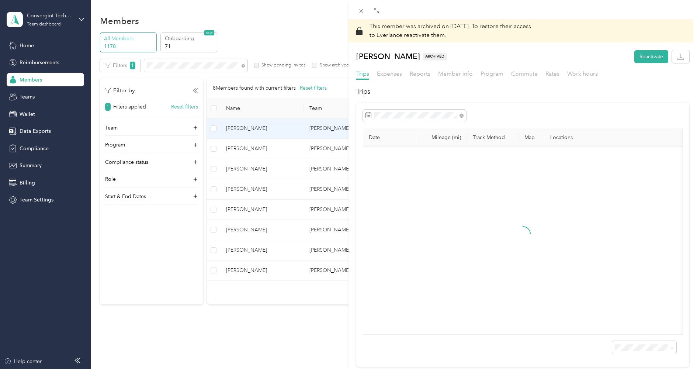
click at [449, 77] on div "Member info" at bounding box center [455, 73] width 35 height 9
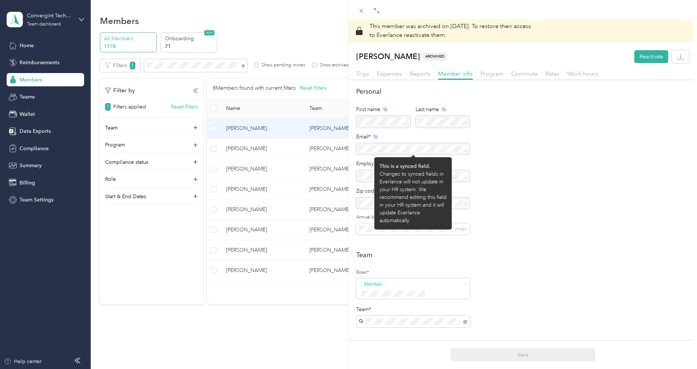
click at [376, 149] on div at bounding box center [413, 149] width 114 height 12
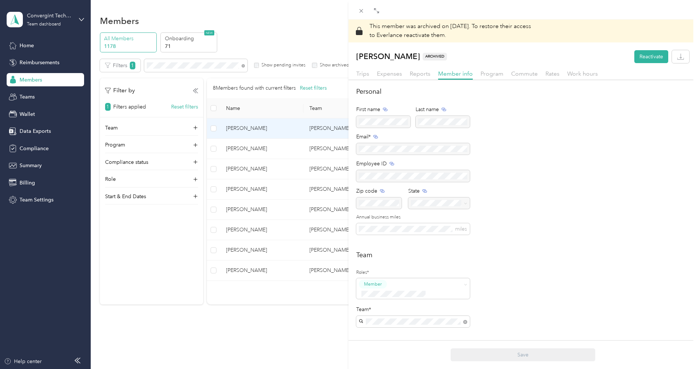
click at [388, 174] on div at bounding box center [413, 176] width 114 height 12
click at [358, 8] on icon at bounding box center [361, 11] width 6 height 6
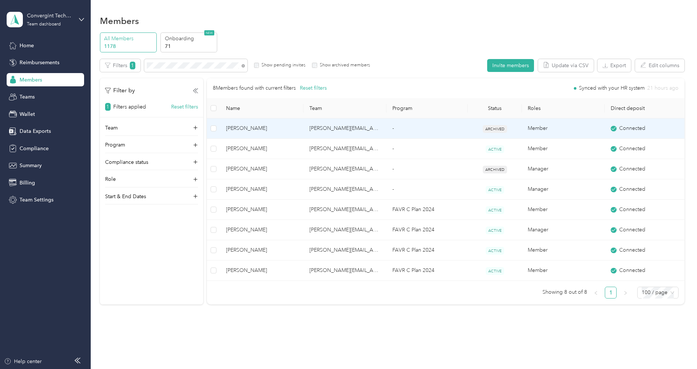
click at [267, 127] on span "[PERSON_NAME]" at bounding box center [262, 128] width 72 height 8
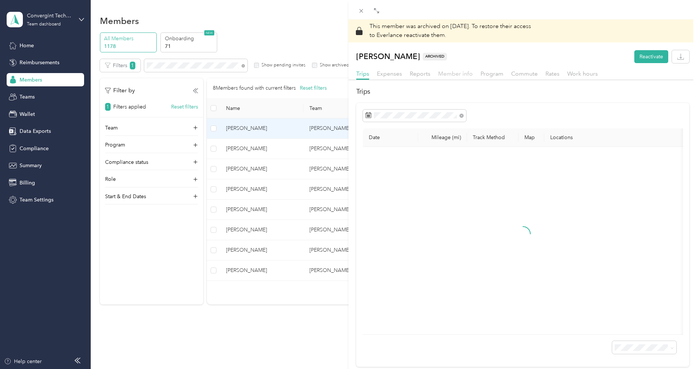
click at [449, 77] on span "Member info" at bounding box center [455, 73] width 35 height 7
click at [452, 76] on span "Member info" at bounding box center [455, 73] width 35 height 7
click at [363, 8] on icon at bounding box center [361, 11] width 6 height 6
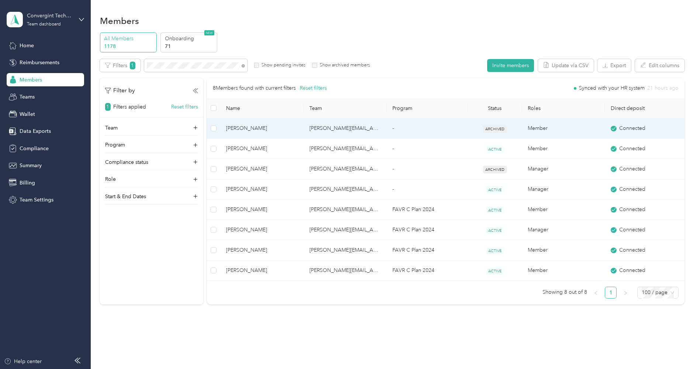
click at [324, 126] on td "[PERSON_NAME][EMAIL_ADDRESS][PERSON_NAME][DOMAIN_NAME]" at bounding box center [344, 128] width 83 height 20
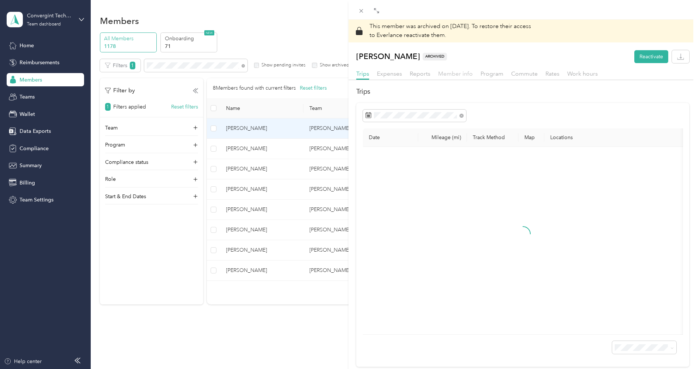
click at [450, 74] on span "Member info" at bounding box center [455, 73] width 35 height 7
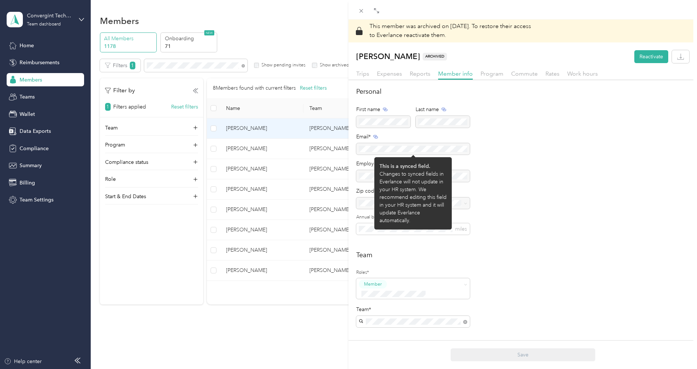
click at [380, 147] on div at bounding box center [413, 149] width 114 height 12
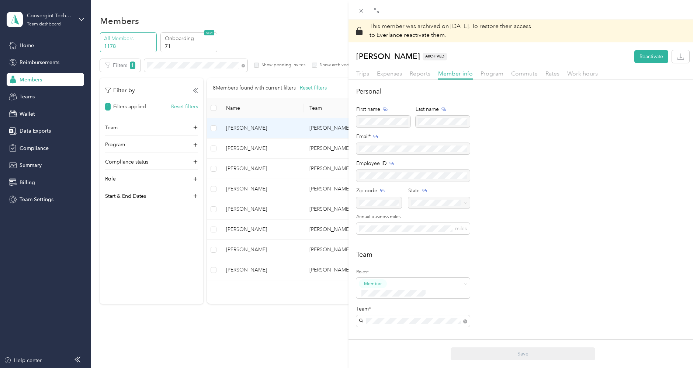
click at [78, 16] on div "This member was archived on [DATE] . To restore their access to Everlance react…" at bounding box center [348, 184] width 697 height 368
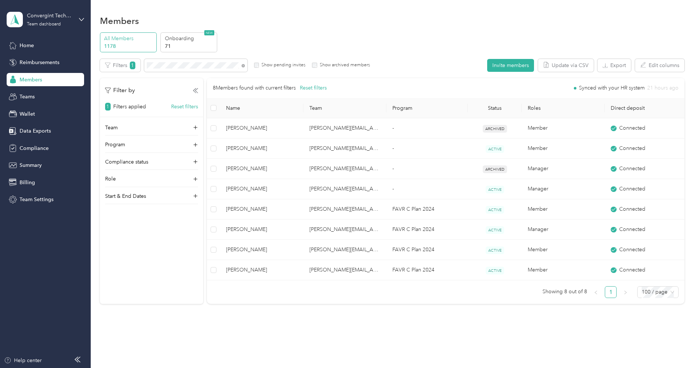
click at [51, 18] on div at bounding box center [348, 184] width 697 height 368
click at [45, 21] on div "Convergint Technologies Team dashboard" at bounding box center [50, 19] width 46 height 15
click at [39, 96] on div "Log out" at bounding box center [84, 94] width 145 height 13
